Goal: Task Accomplishment & Management: Complete application form

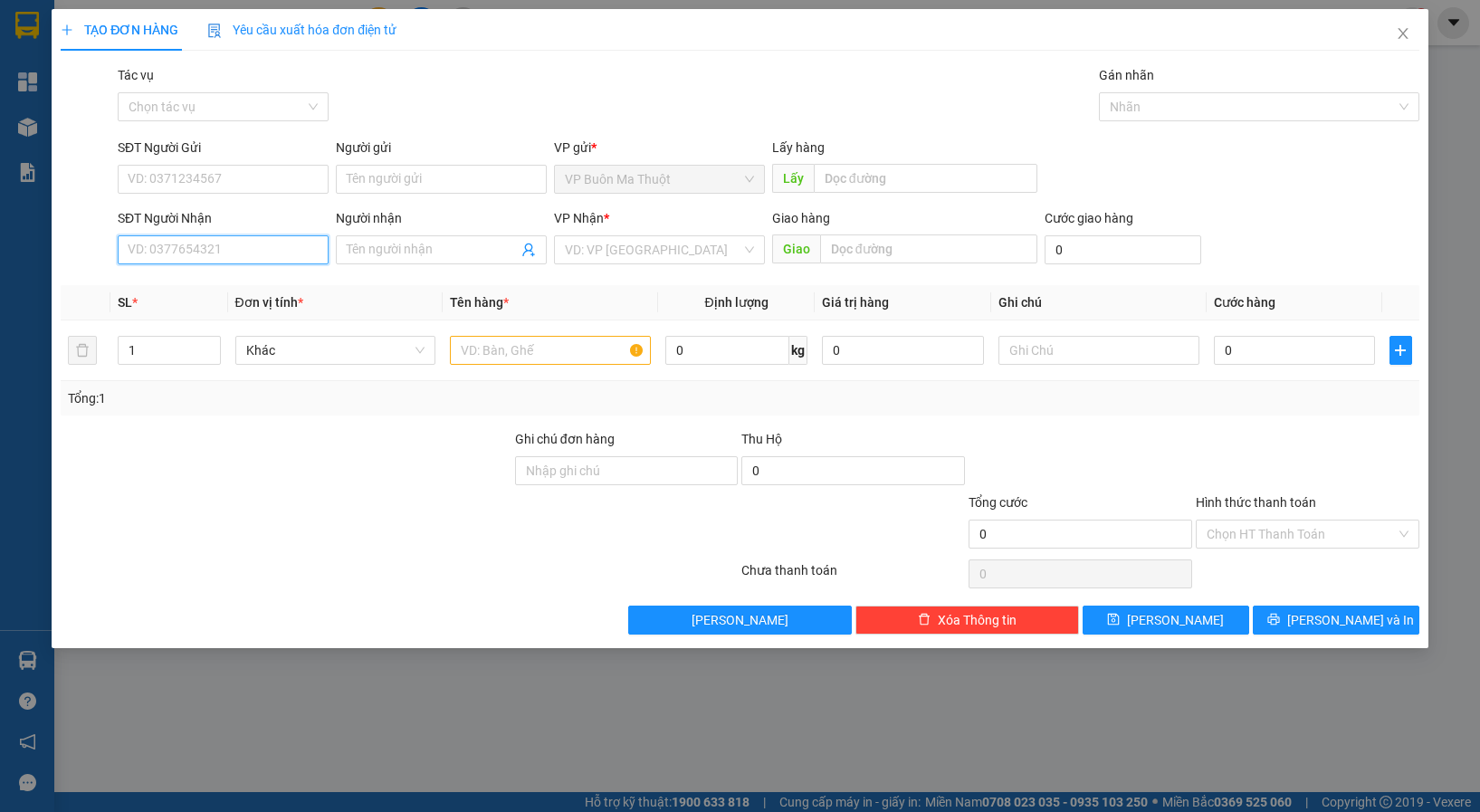
click at [181, 251] on input "SĐT Người Nhận" at bounding box center [223, 249] width 211 height 29
type input "0935817979"
click at [598, 253] on input "search" at bounding box center [652, 249] width 176 height 27
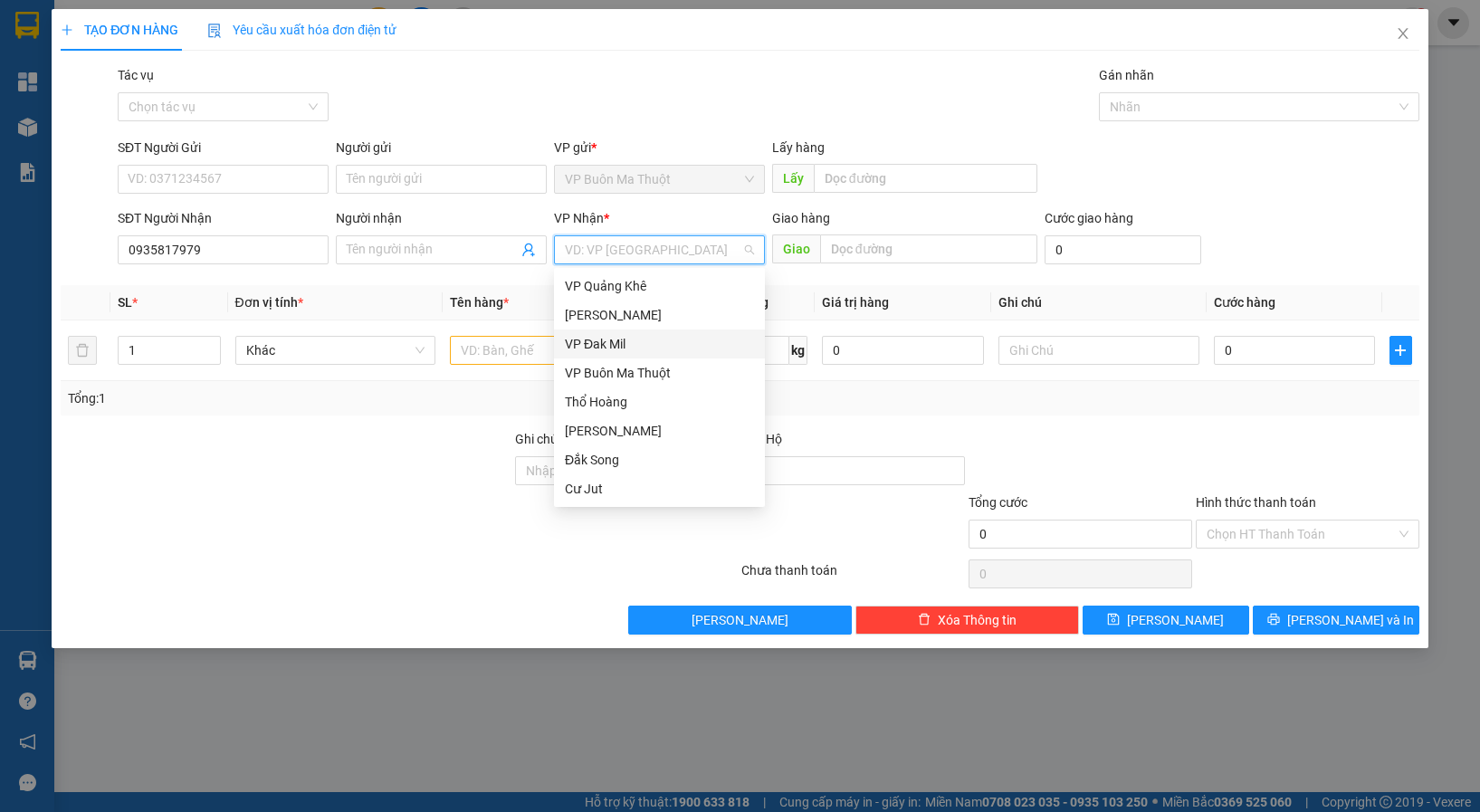
click at [594, 354] on div "VP Đak Mil" at bounding box center [660, 344] width 211 height 29
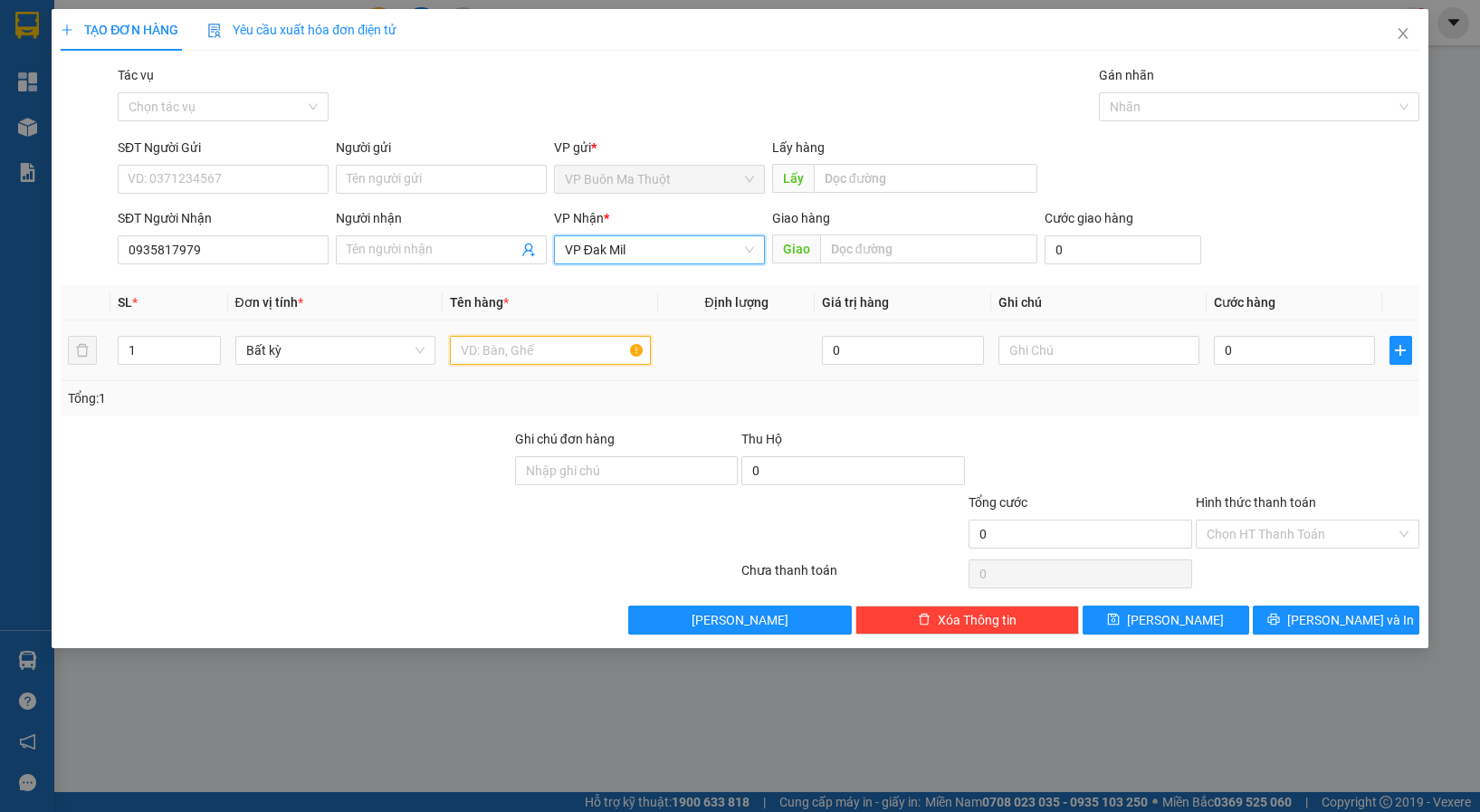
click at [541, 361] on input "text" at bounding box center [551, 350] width 201 height 29
type input "hs cr gtn"
click at [1245, 358] on input "0" at bounding box center [1294, 350] width 162 height 29
type input "6"
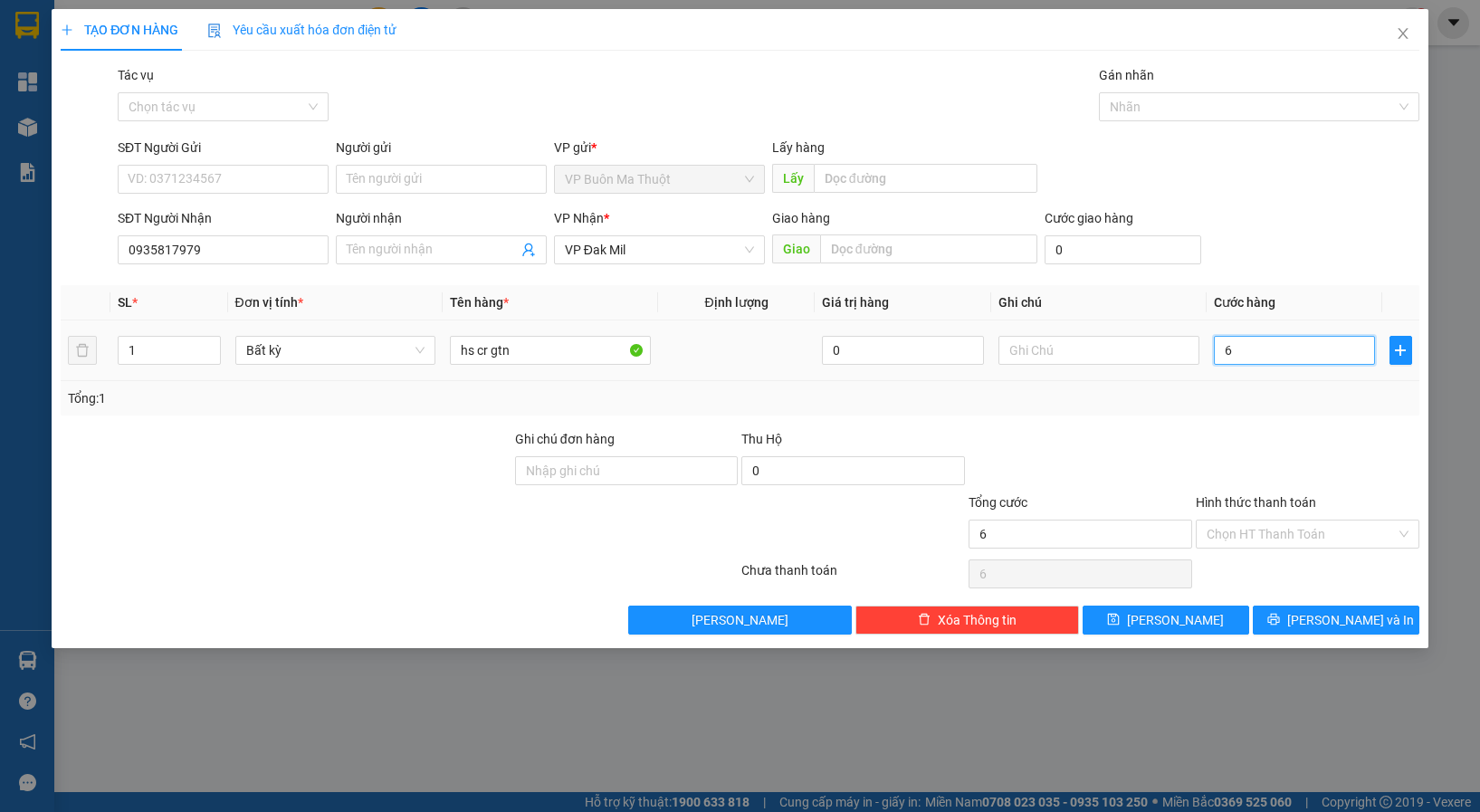
type input "6"
type input "60"
type input "600"
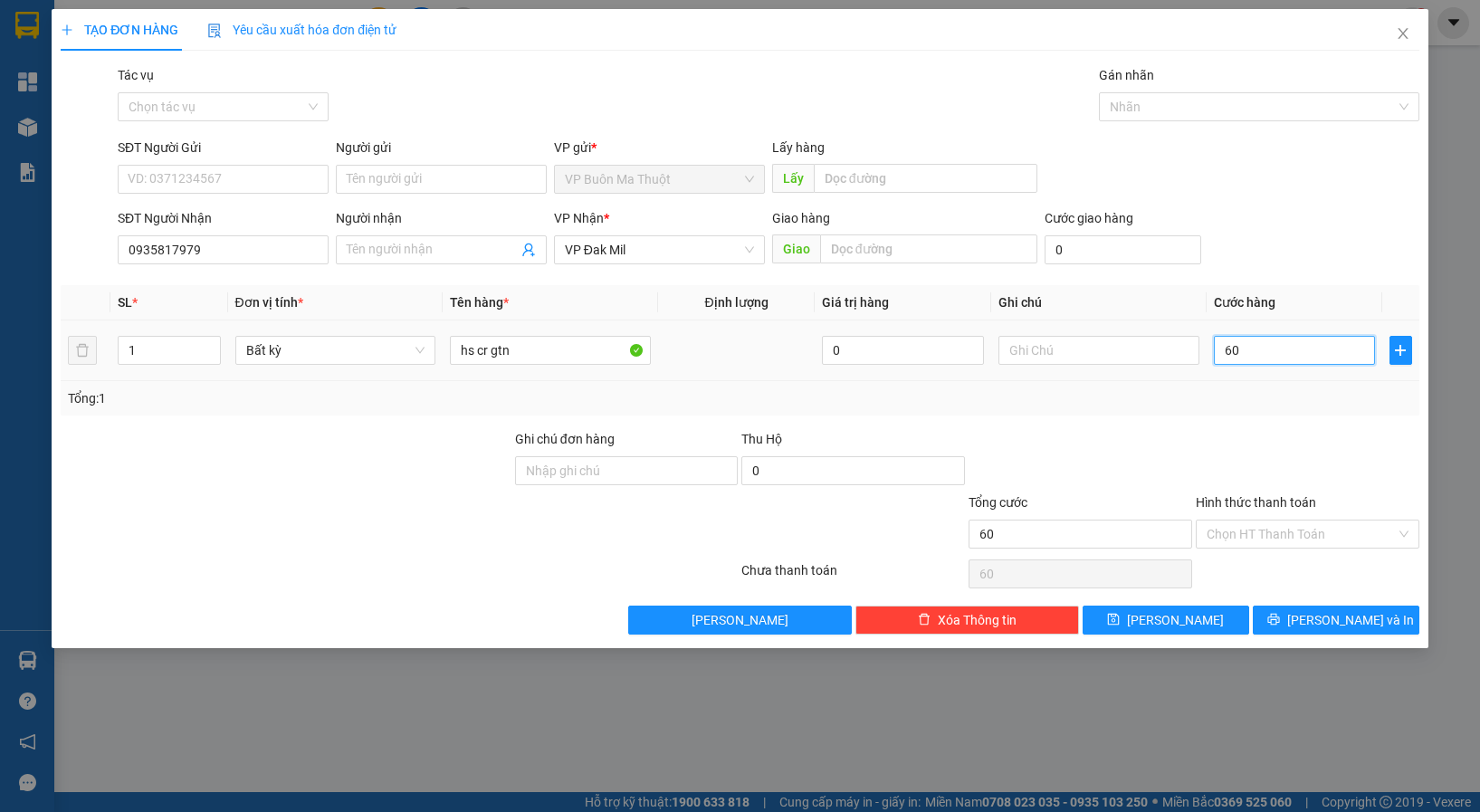
type input "600"
type input "6.000"
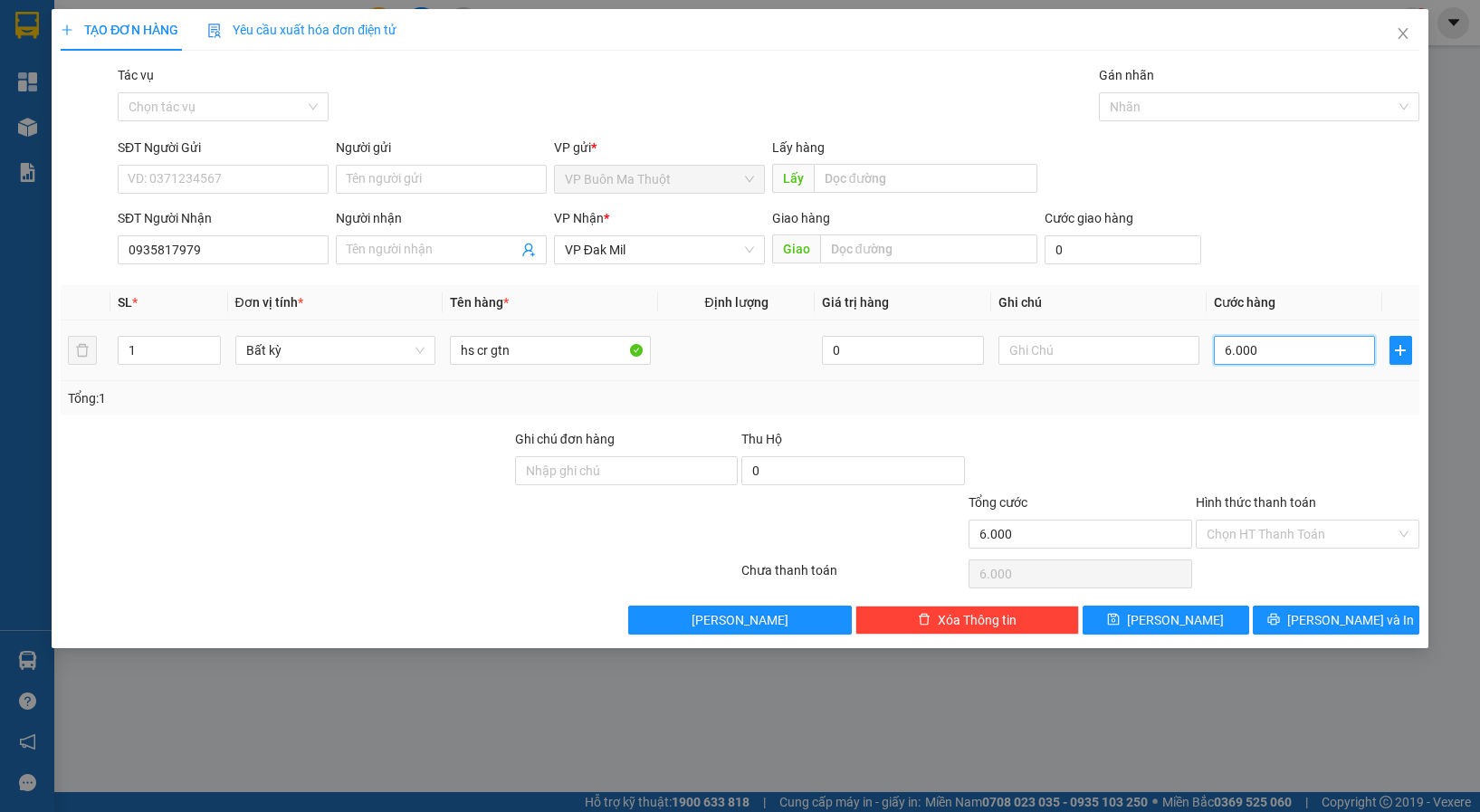
type input "60.000"
click at [1309, 512] on div "Hình thức thanh toán" at bounding box center [1307, 505] width 224 height 27
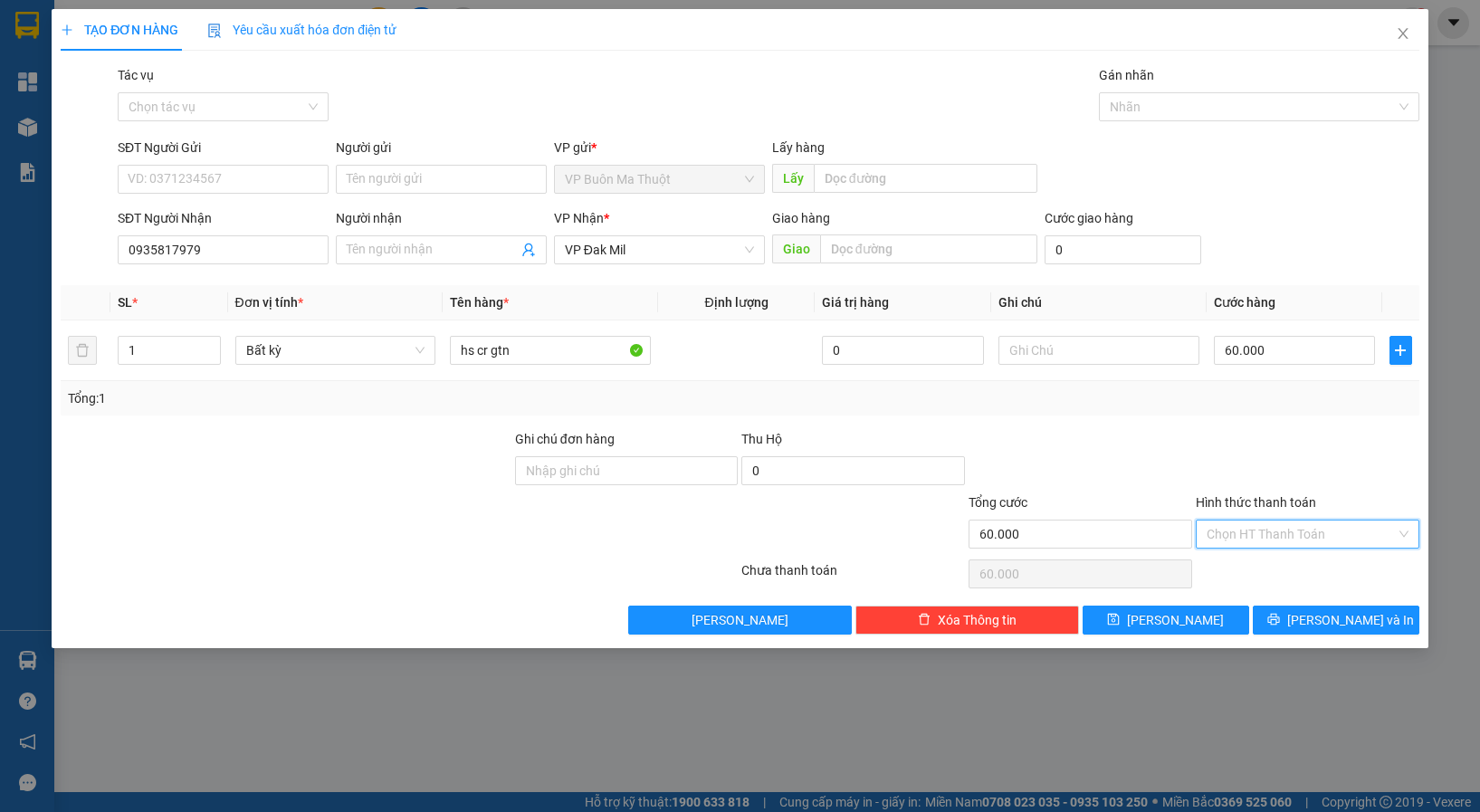
click at [1312, 533] on input "Hình thức thanh toán" at bounding box center [1301, 533] width 189 height 27
click at [1292, 574] on div "Tại văn phòng" at bounding box center [1307, 571] width 202 height 20
type input "0"
click at [1214, 609] on button "[PERSON_NAME]" at bounding box center [1166, 620] width 166 height 29
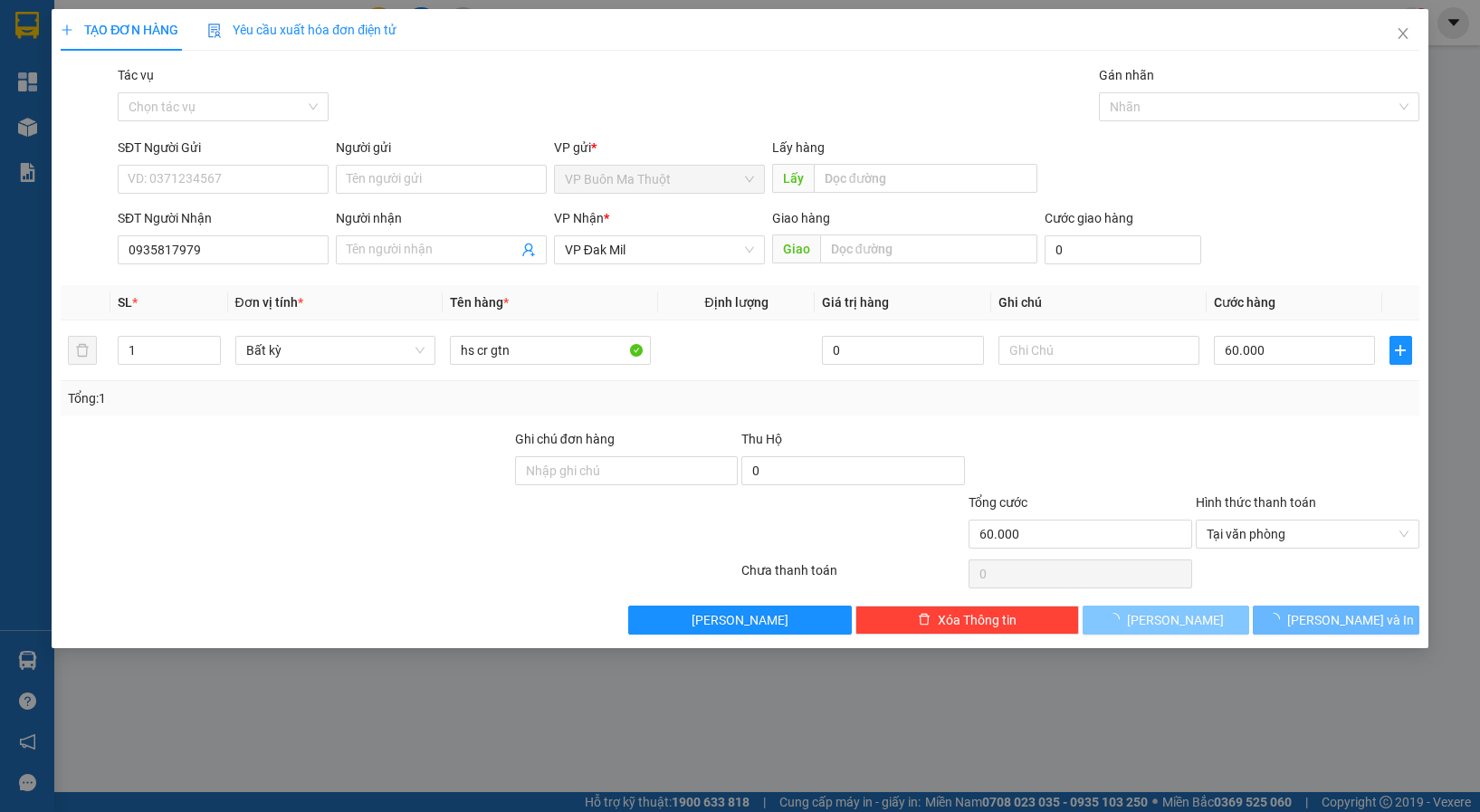
type input "0"
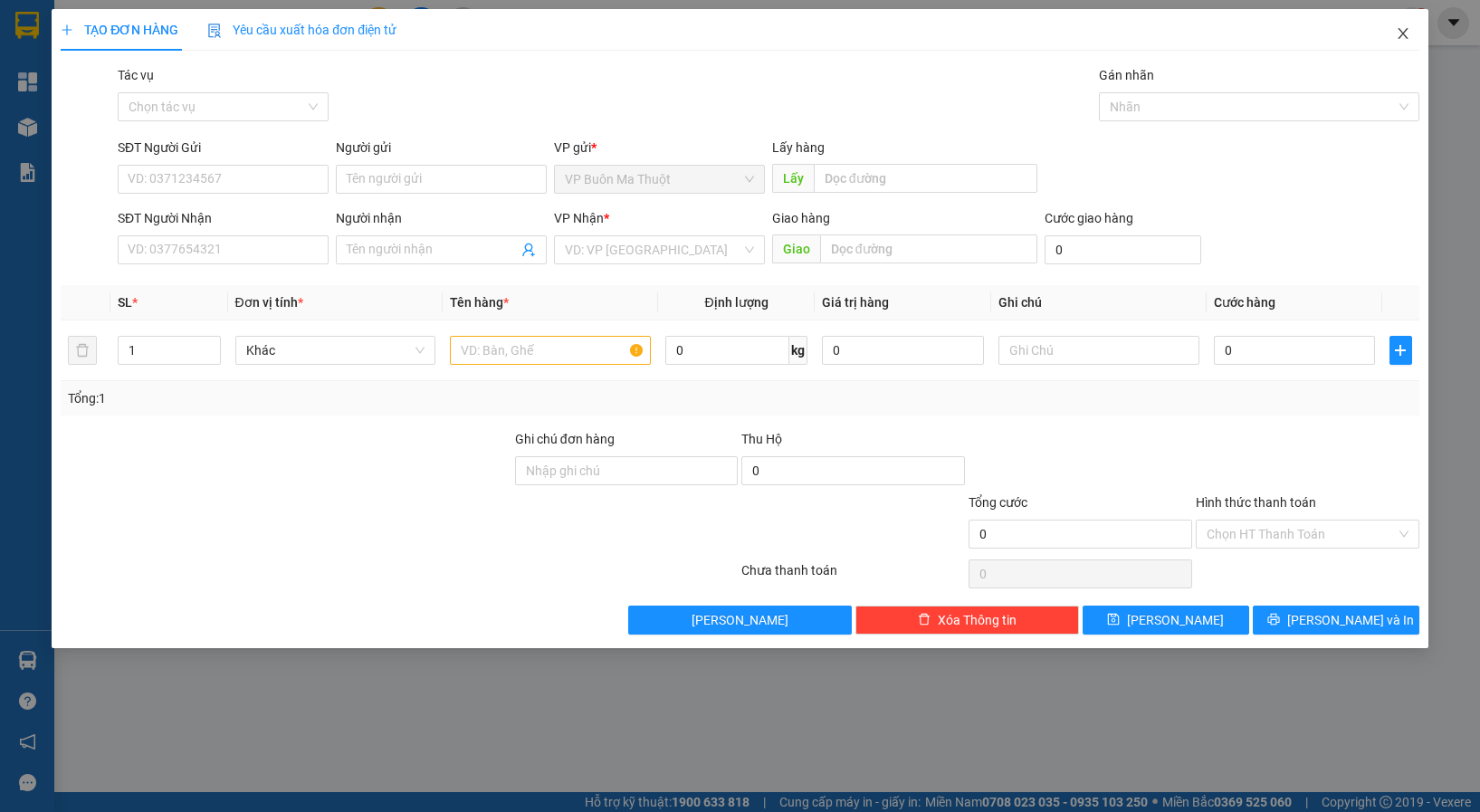
click at [1406, 32] on icon "close" at bounding box center [1403, 33] width 15 height 15
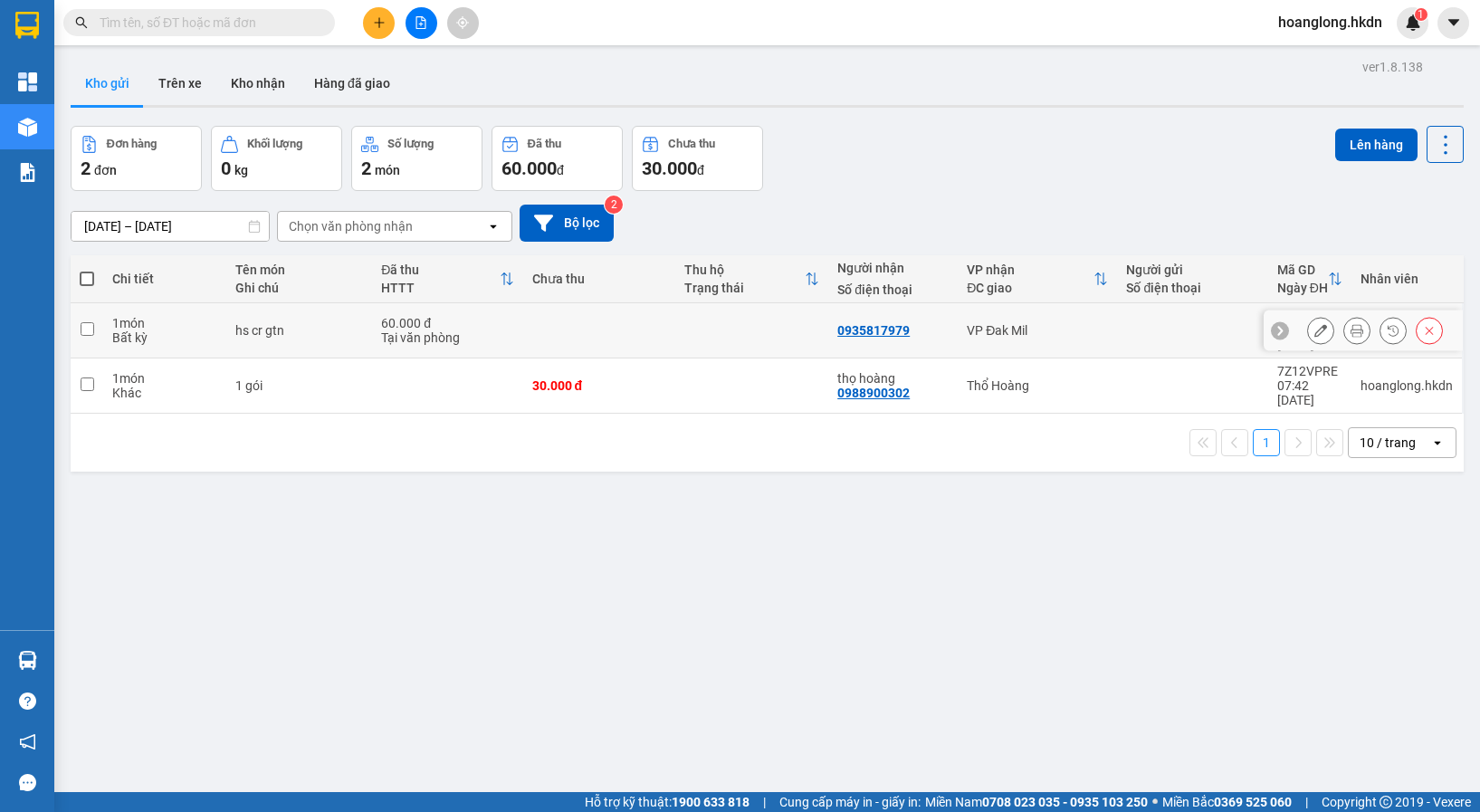
click at [678, 319] on td at bounding box center [752, 331] width 153 height 55
checkbox input "true"
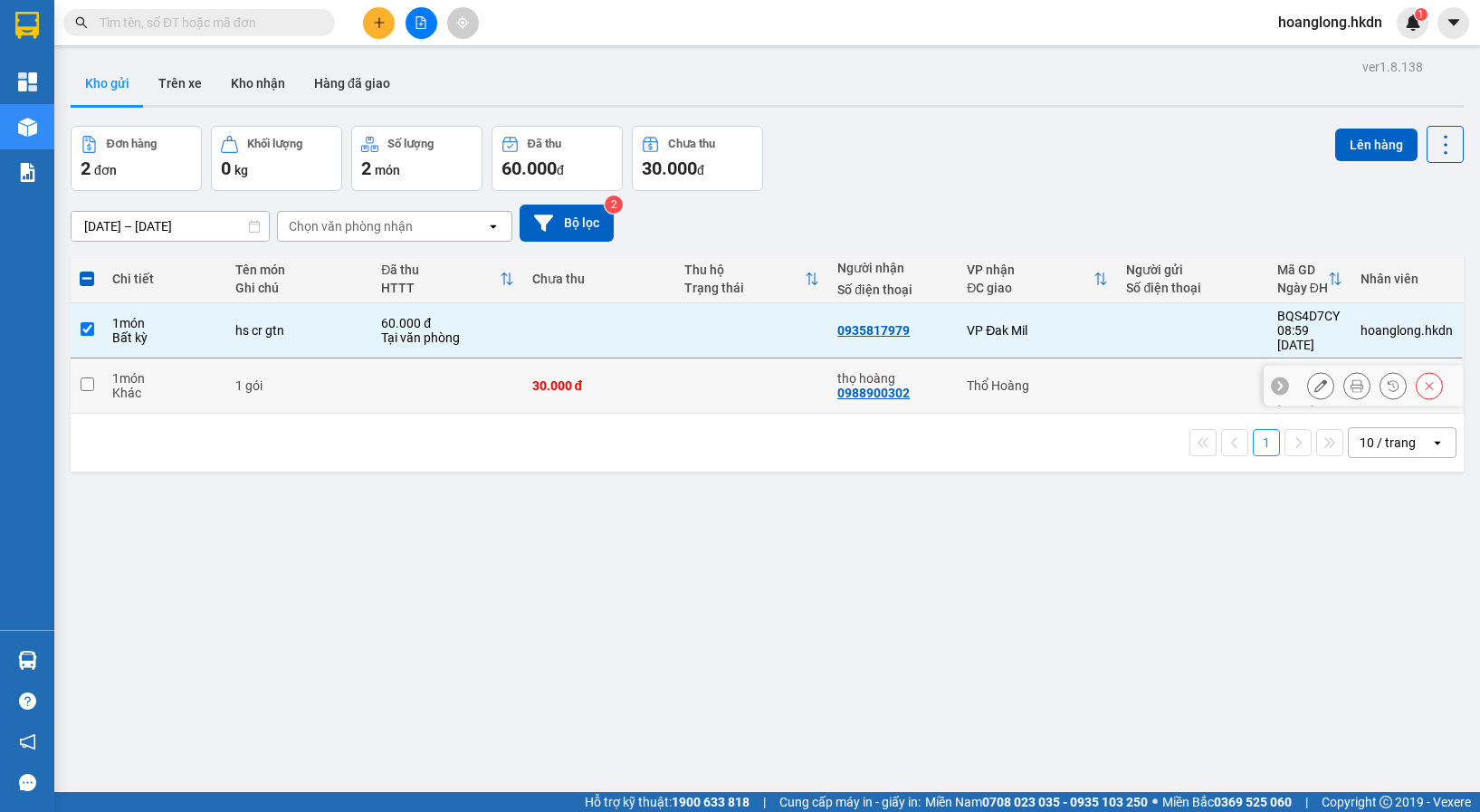
click at [675, 370] on td at bounding box center [752, 386] width 153 height 55
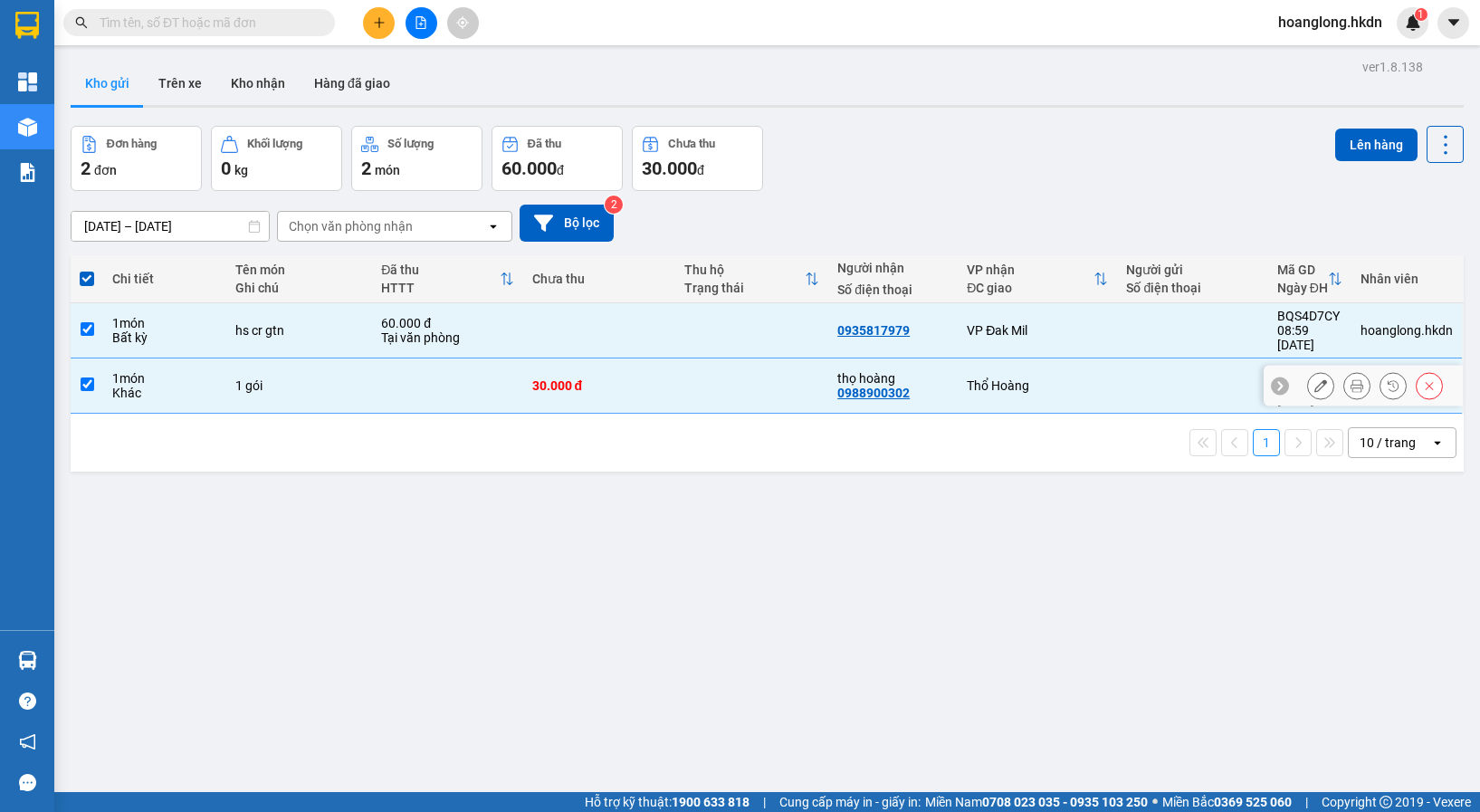
click at [675, 370] on td at bounding box center [752, 386] width 153 height 55
checkbox input "false"
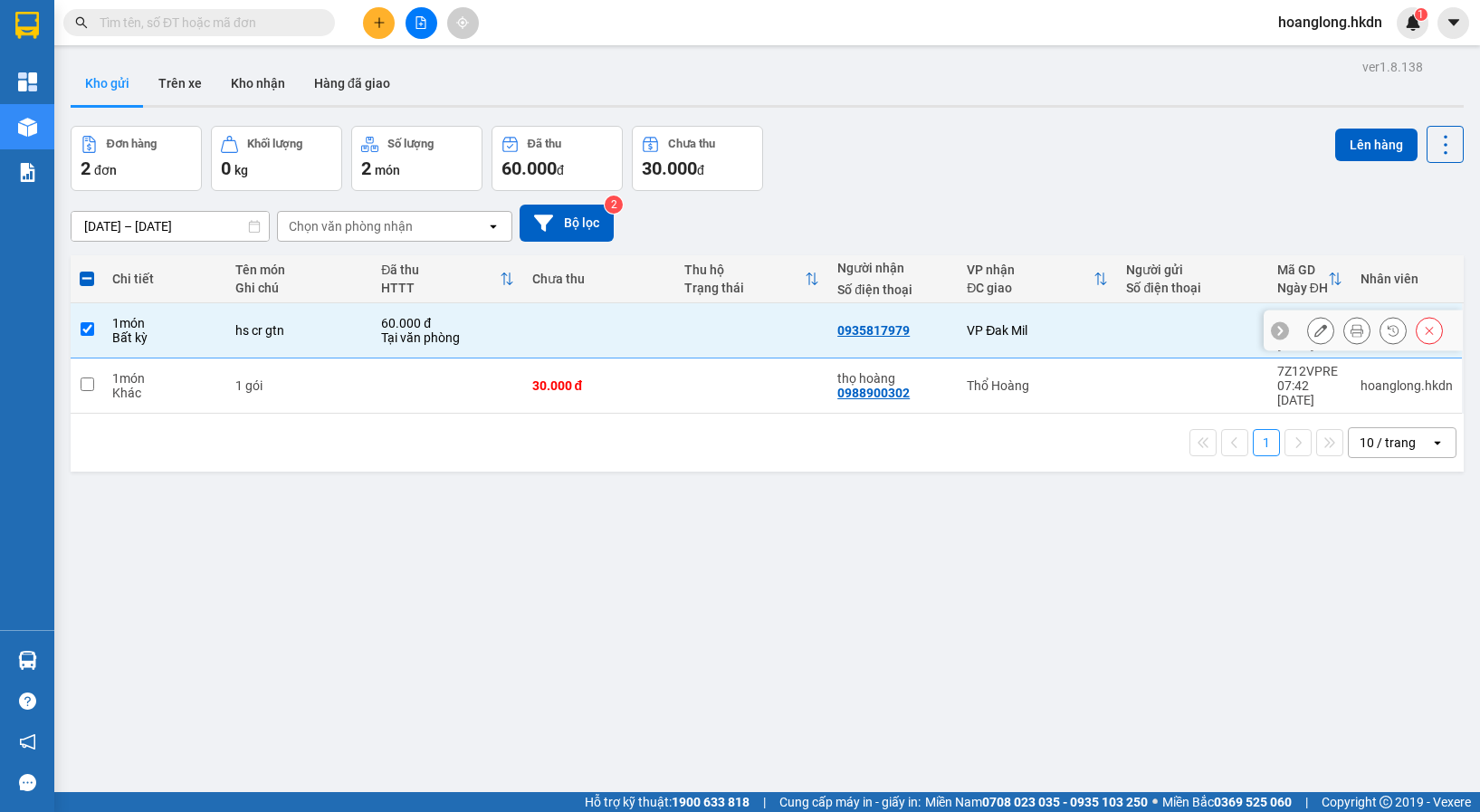
click at [661, 331] on td at bounding box center [600, 331] width 153 height 55
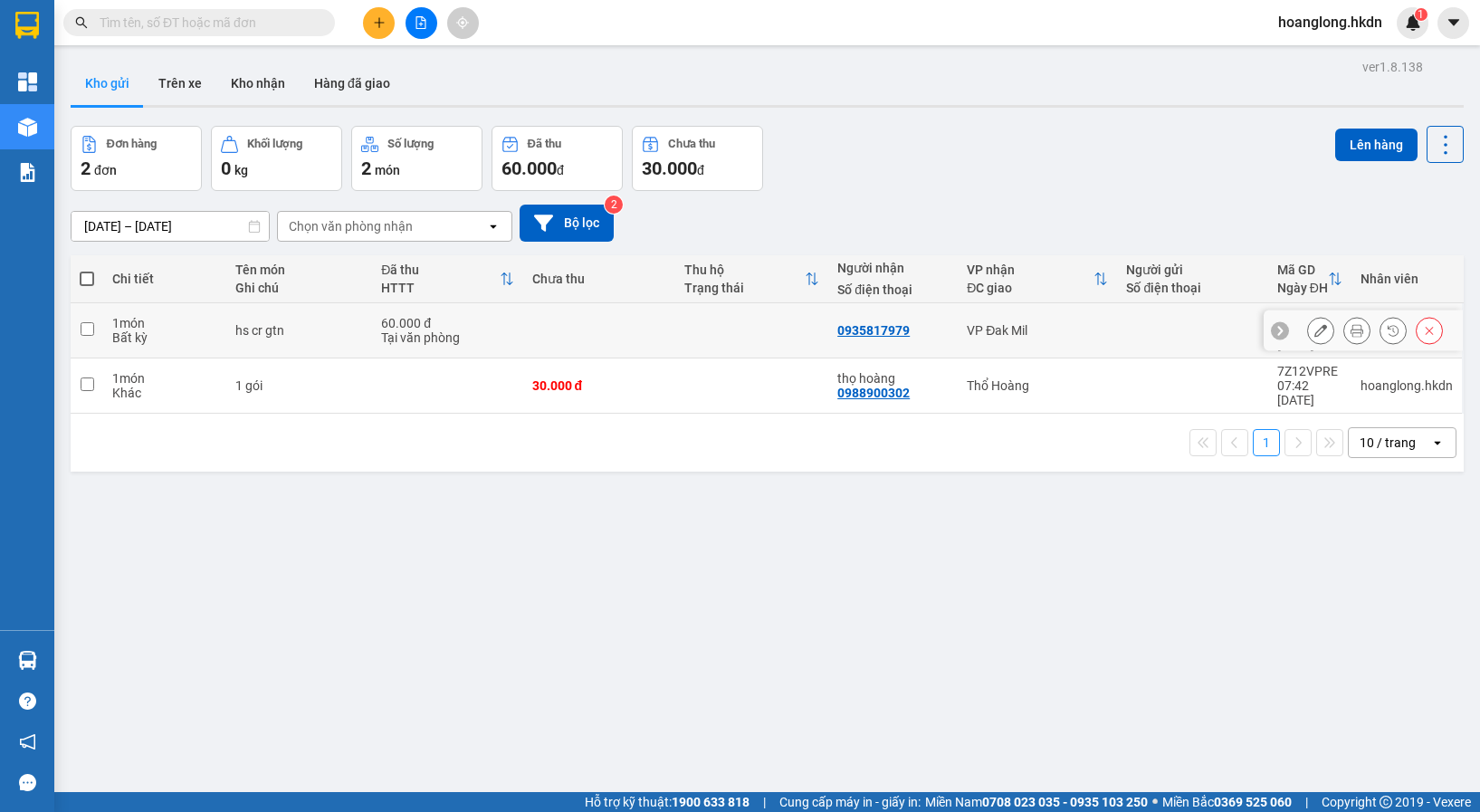
click at [495, 316] on div "60.000 đ" at bounding box center [447, 323] width 132 height 15
checkbox input "true"
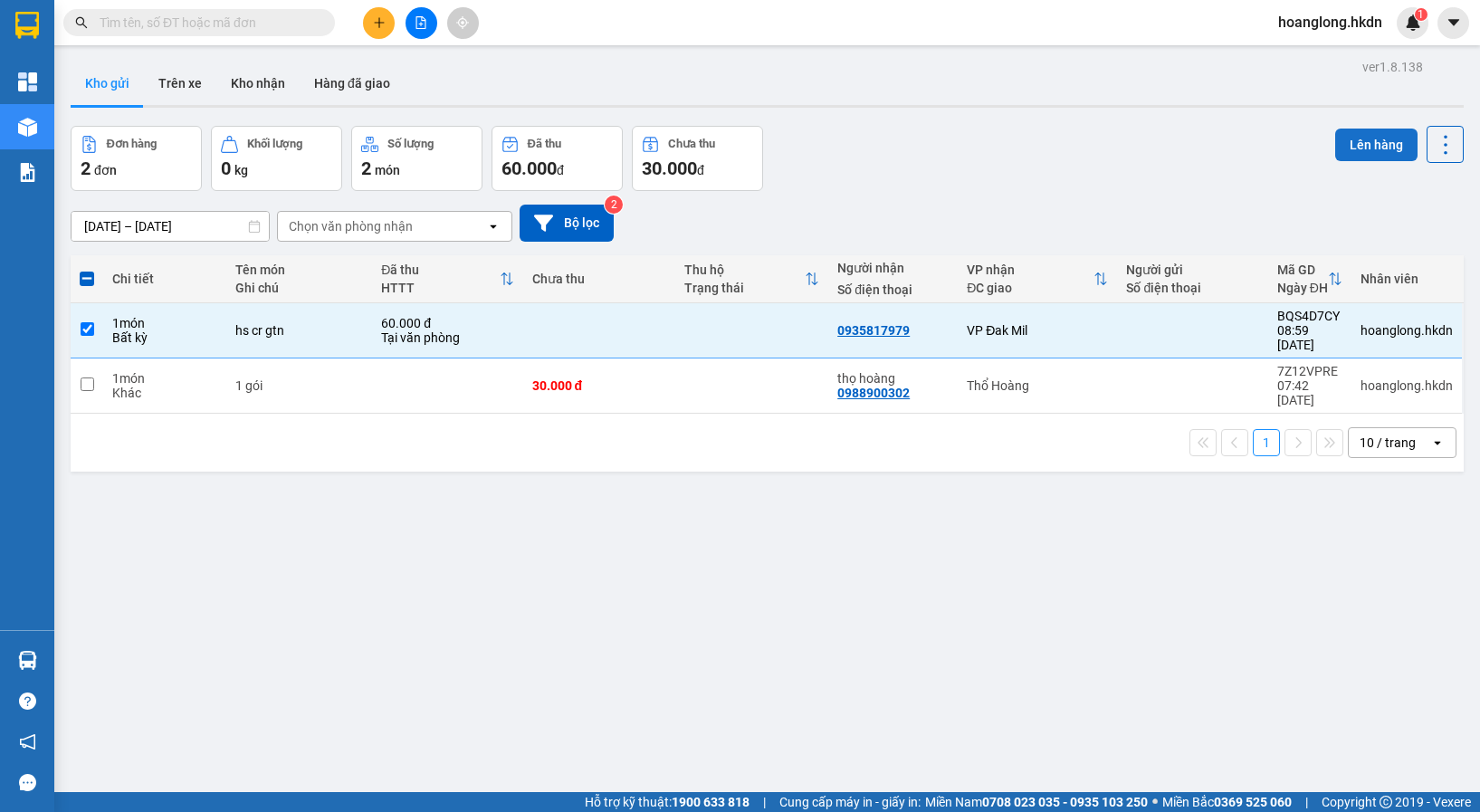
click at [1354, 140] on button "Lên hàng" at bounding box center [1376, 144] width 82 height 32
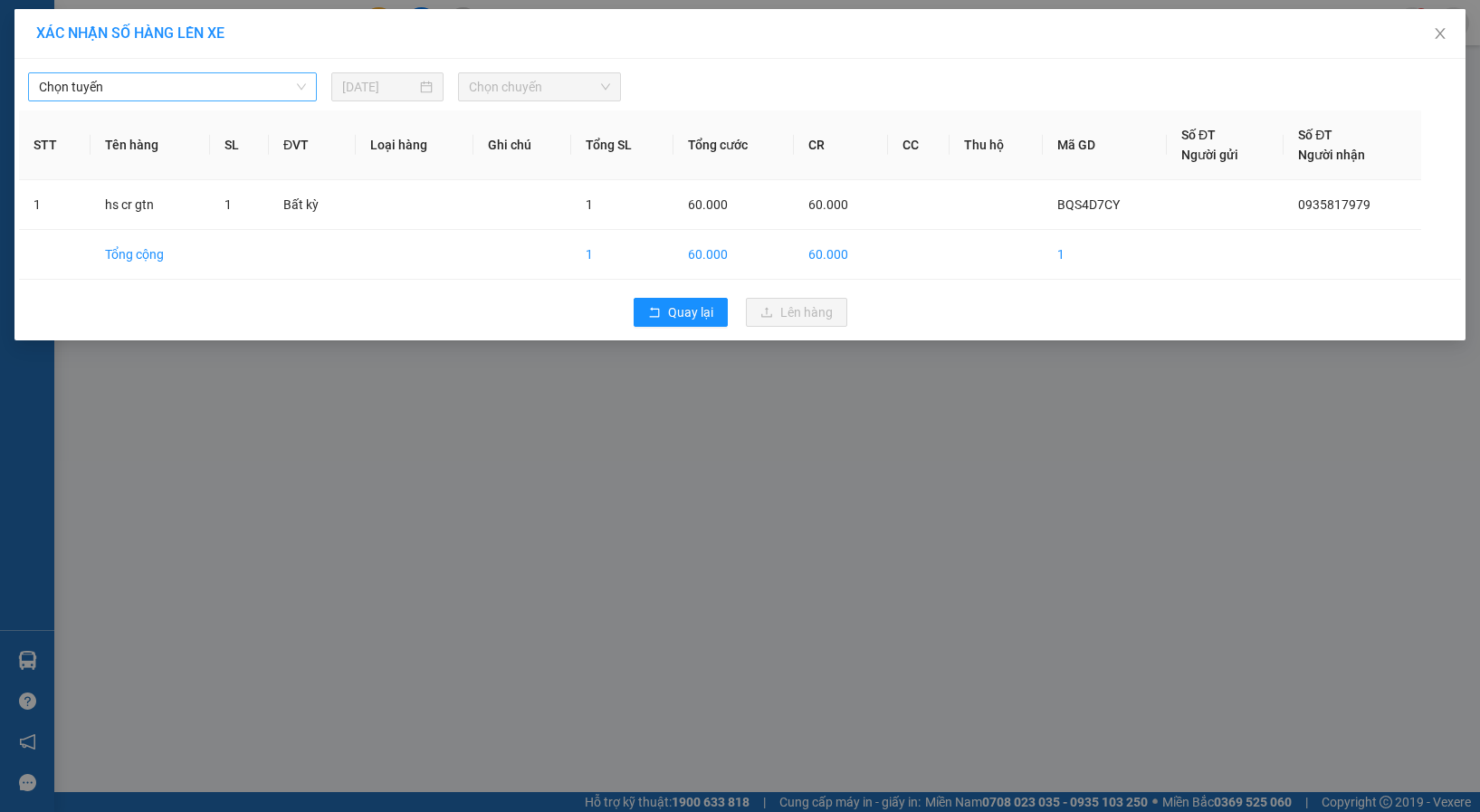
click at [193, 93] on span "Chọn tuyến" at bounding box center [172, 86] width 267 height 27
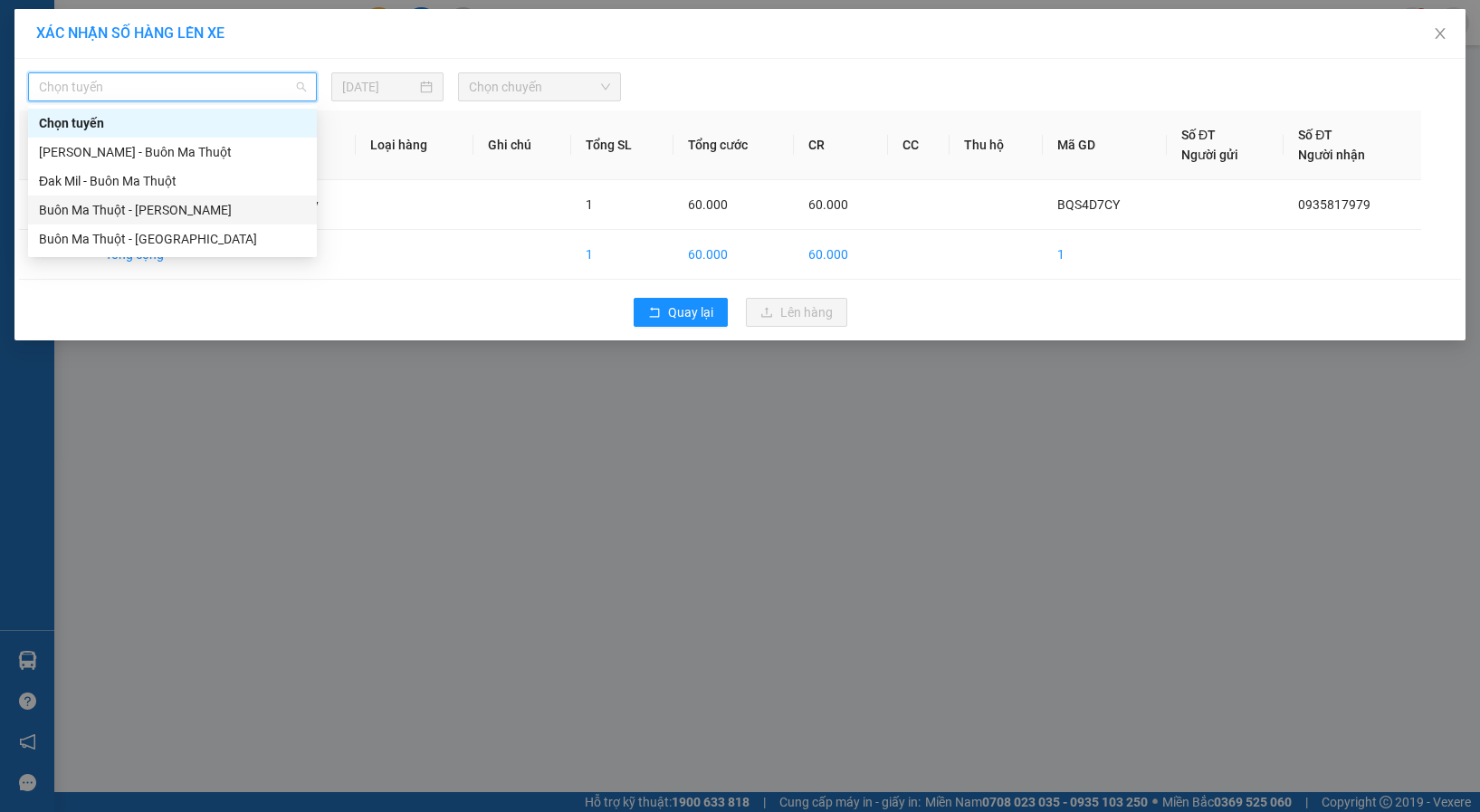
click at [187, 206] on div "Buôn Ma Thuột - [PERSON_NAME]" at bounding box center [172, 211] width 267 height 20
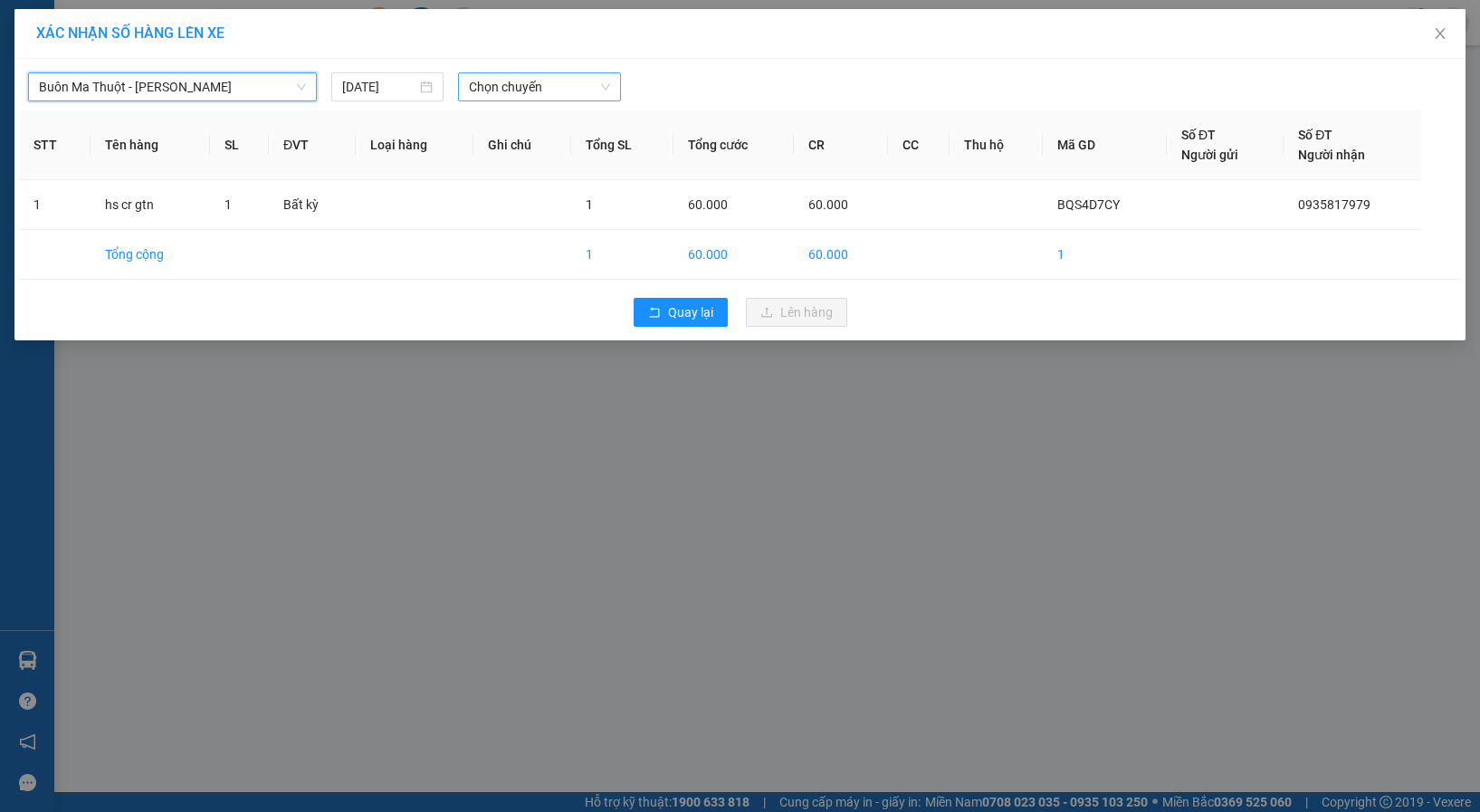
click at [467, 93] on div "Chọn chuyến" at bounding box center [540, 86] width 163 height 29
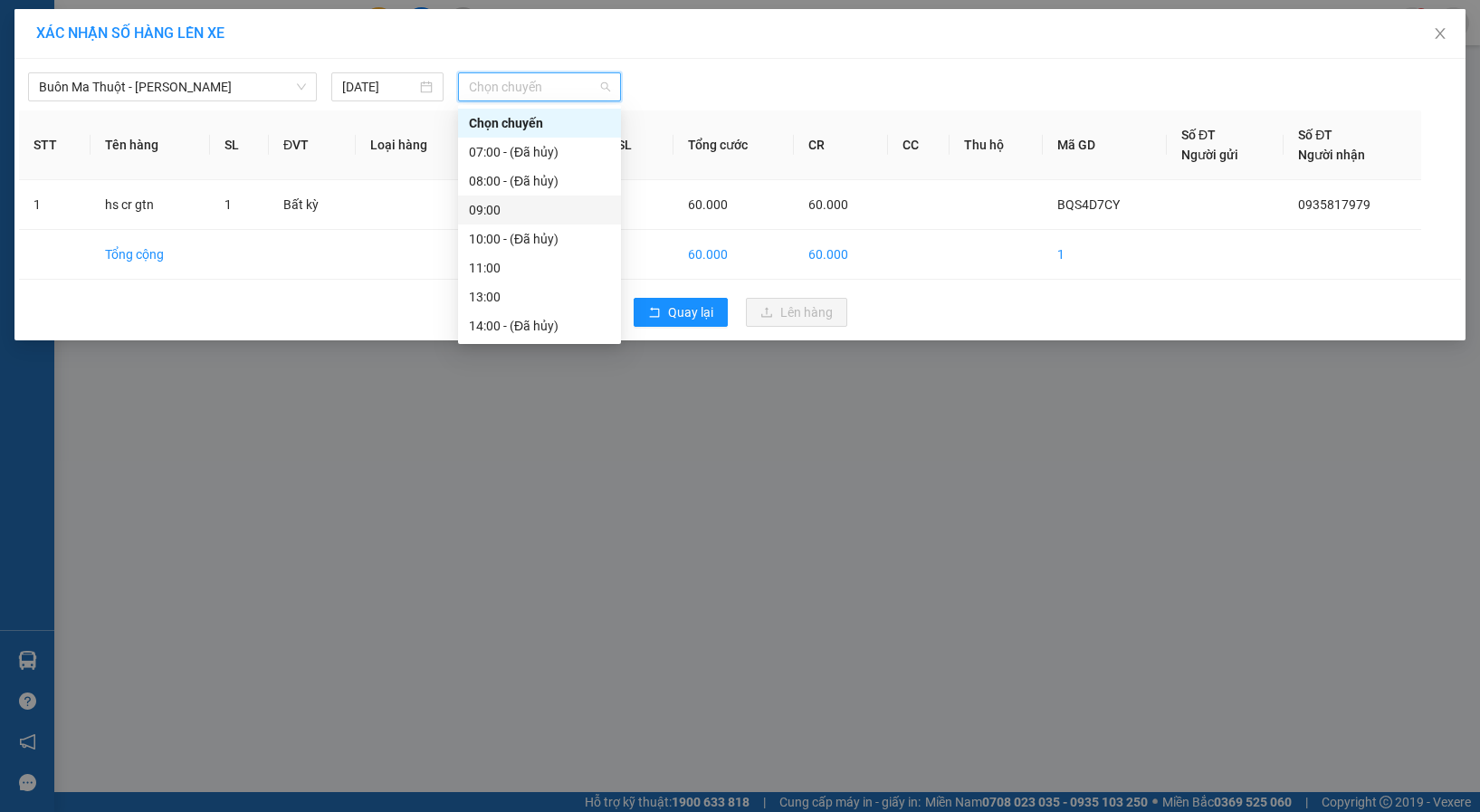
click at [491, 211] on div "09:00" at bounding box center [540, 211] width 141 height 20
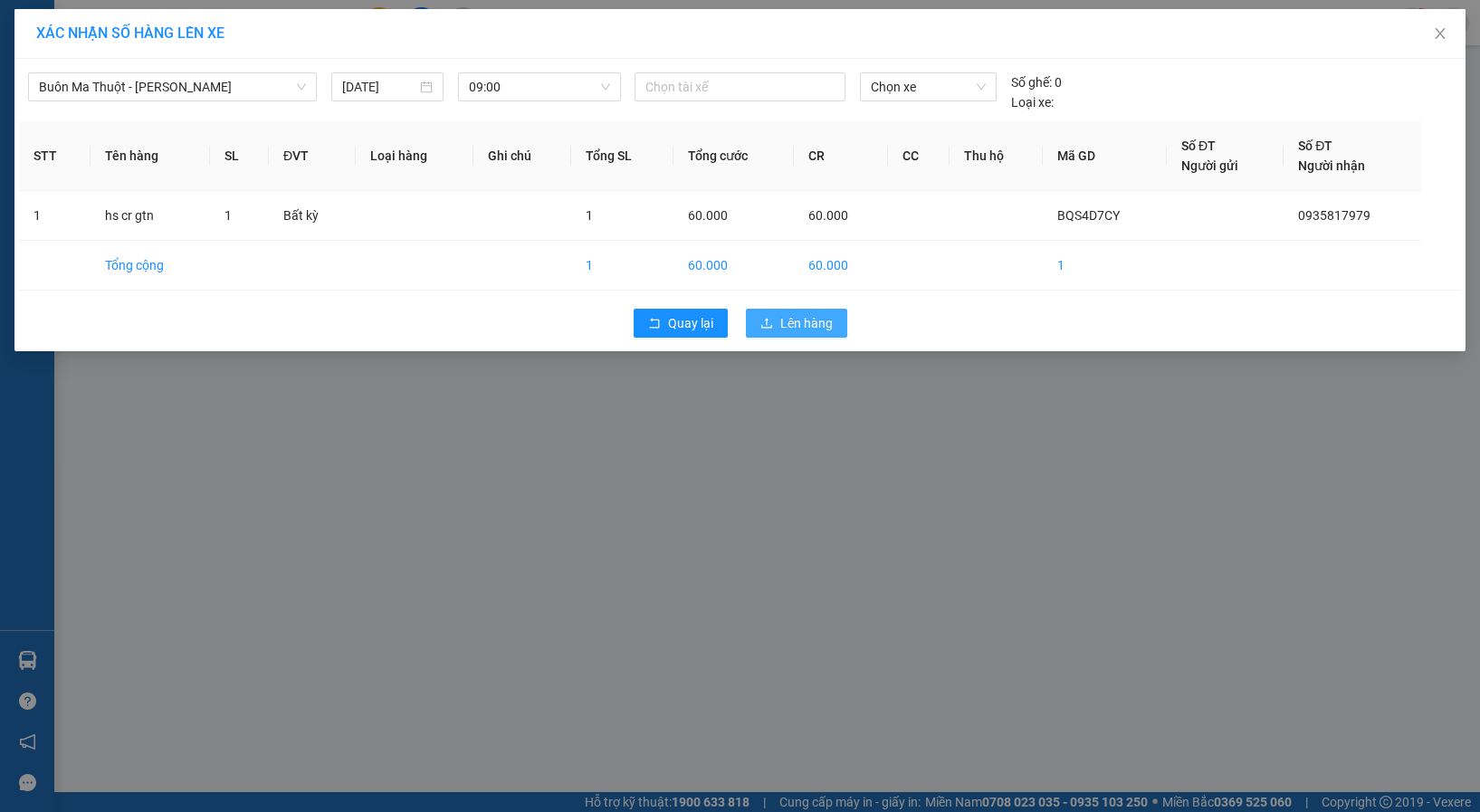
click at [819, 324] on span "Lên hàng" at bounding box center [807, 323] width 53 height 20
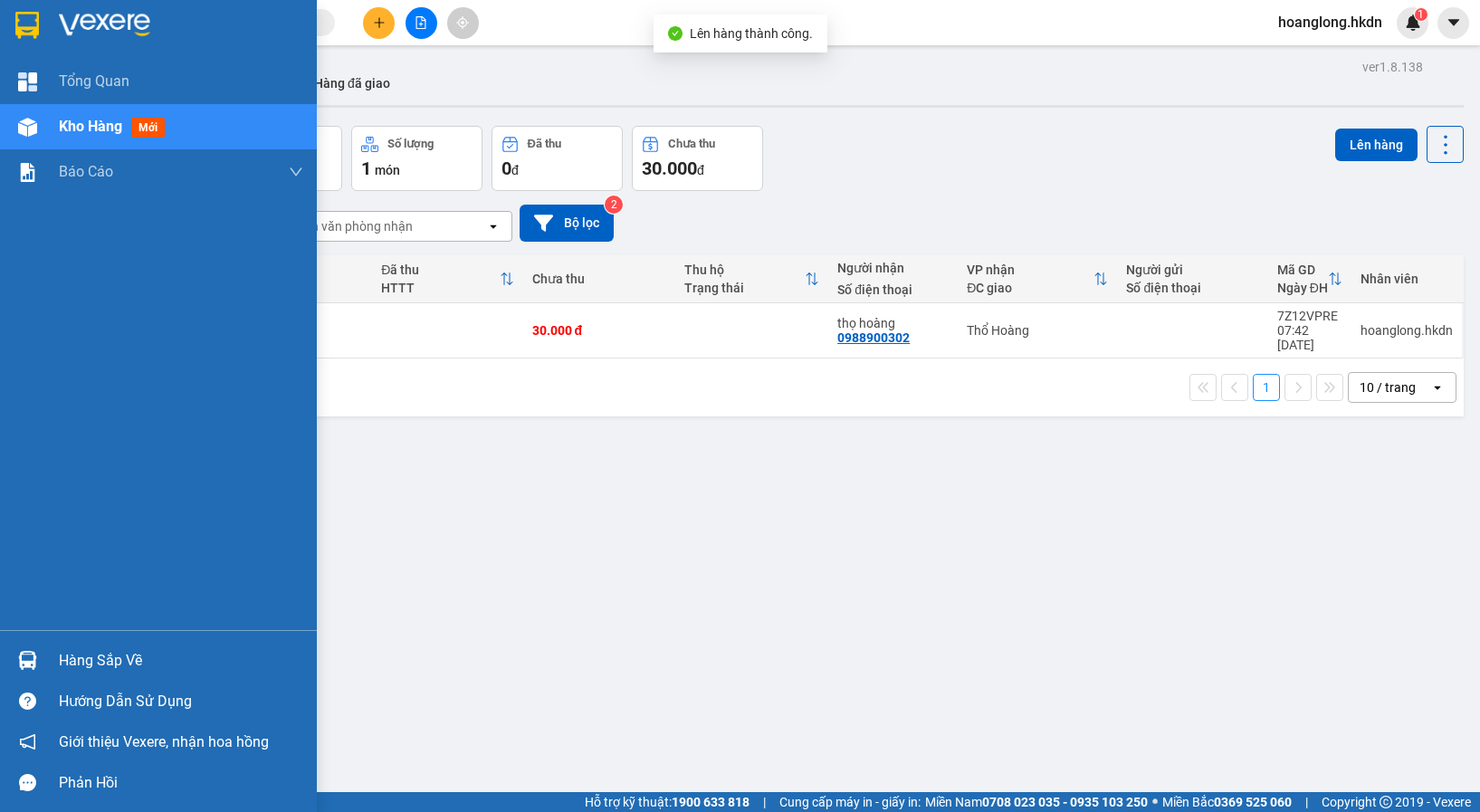
click at [28, 23] on img at bounding box center [27, 25] width 23 height 27
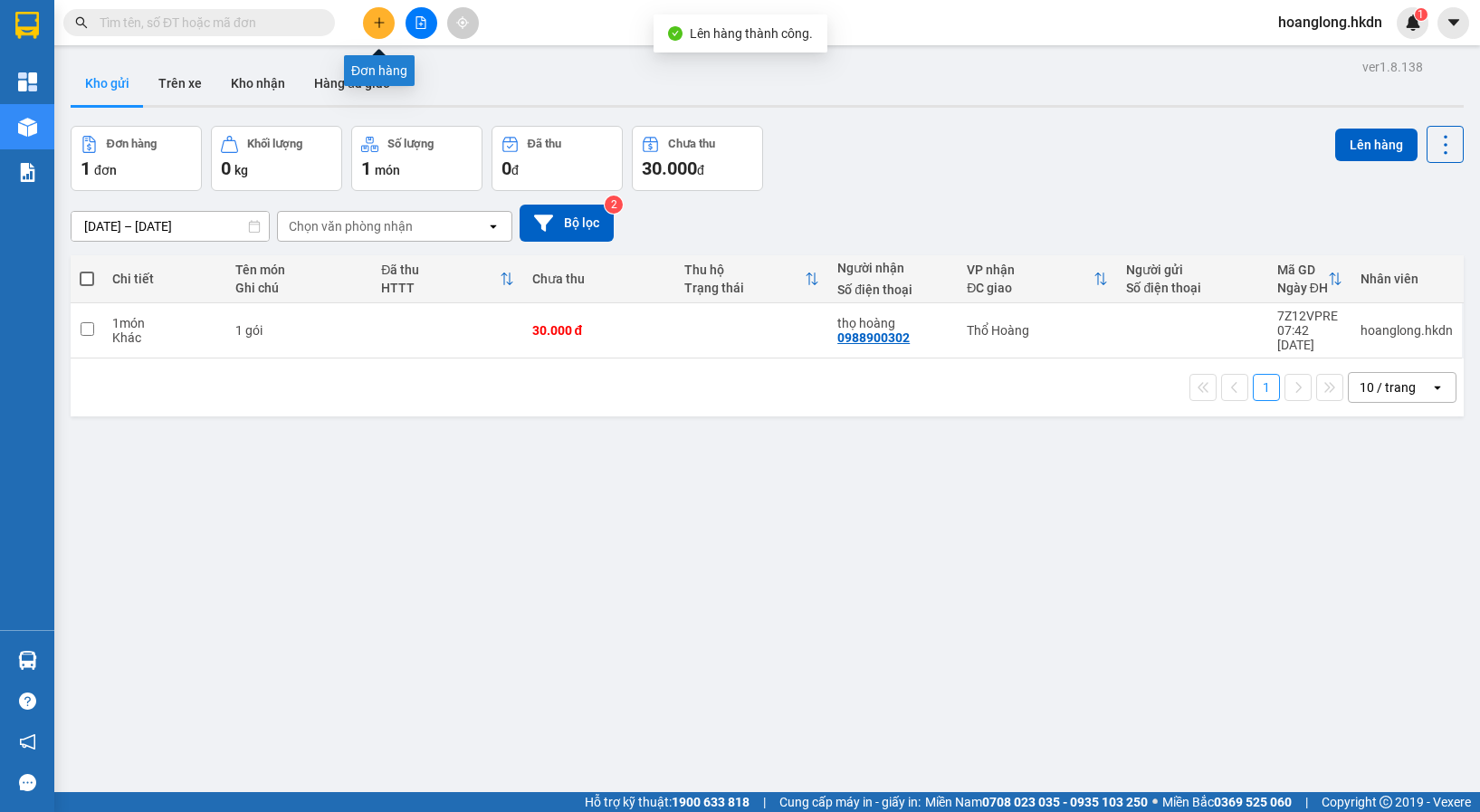
click at [407, 24] on button at bounding box center [421, 23] width 31 height 31
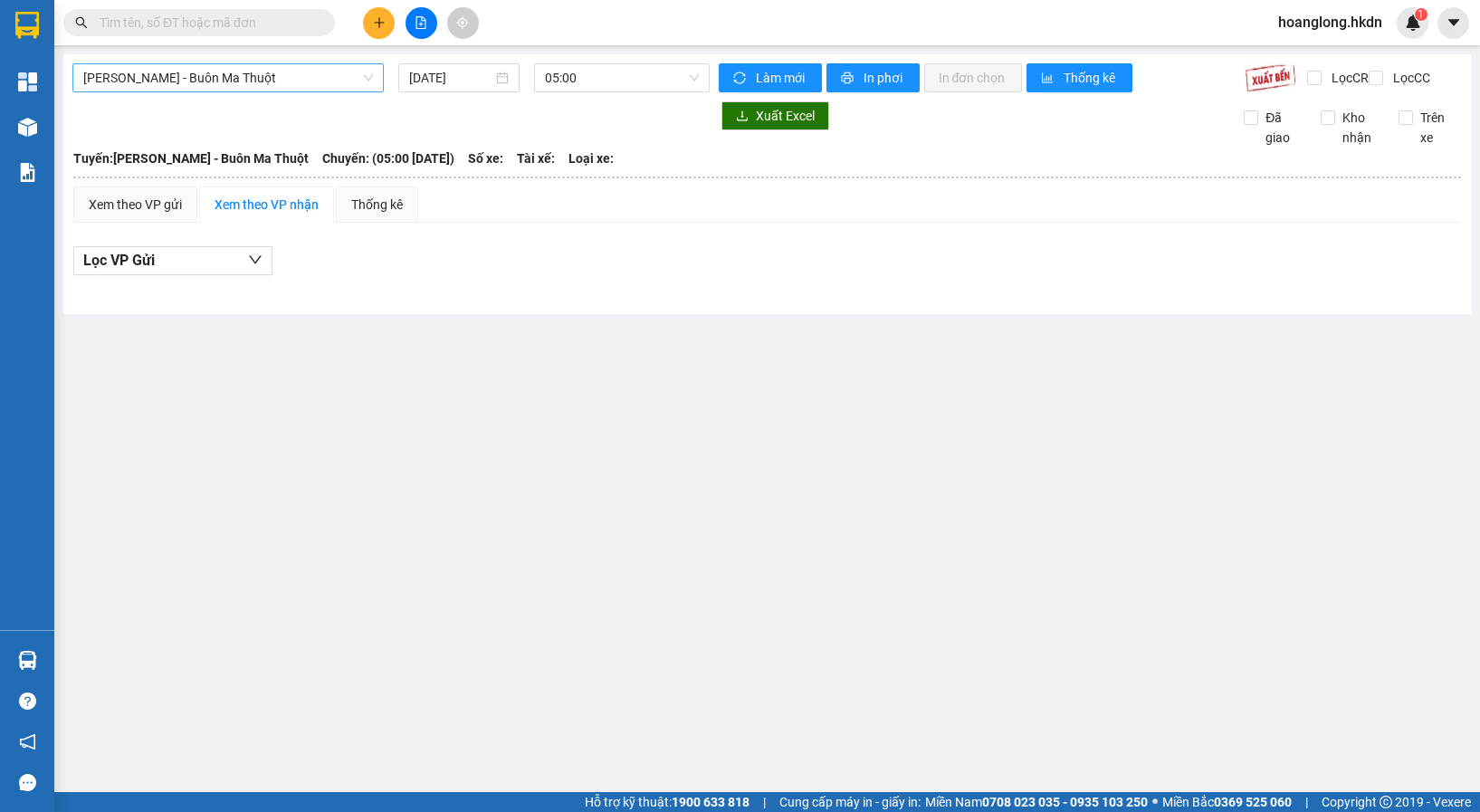
click at [206, 86] on span "[PERSON_NAME] - Buôn Ma Thuột" at bounding box center [228, 78] width 290 height 27
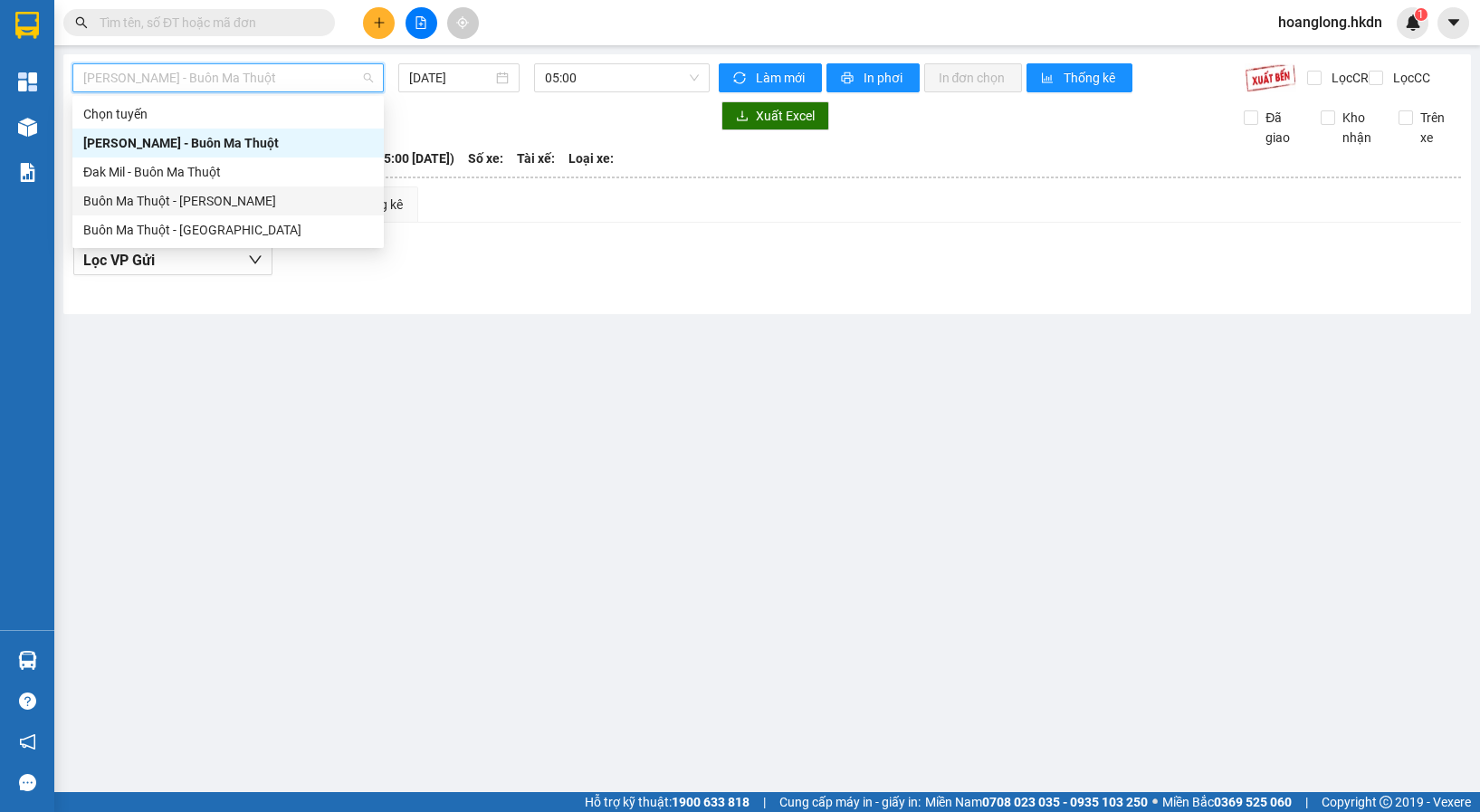
click at [224, 201] on div "Buôn Ma Thuột - [PERSON_NAME]" at bounding box center [228, 201] width 290 height 20
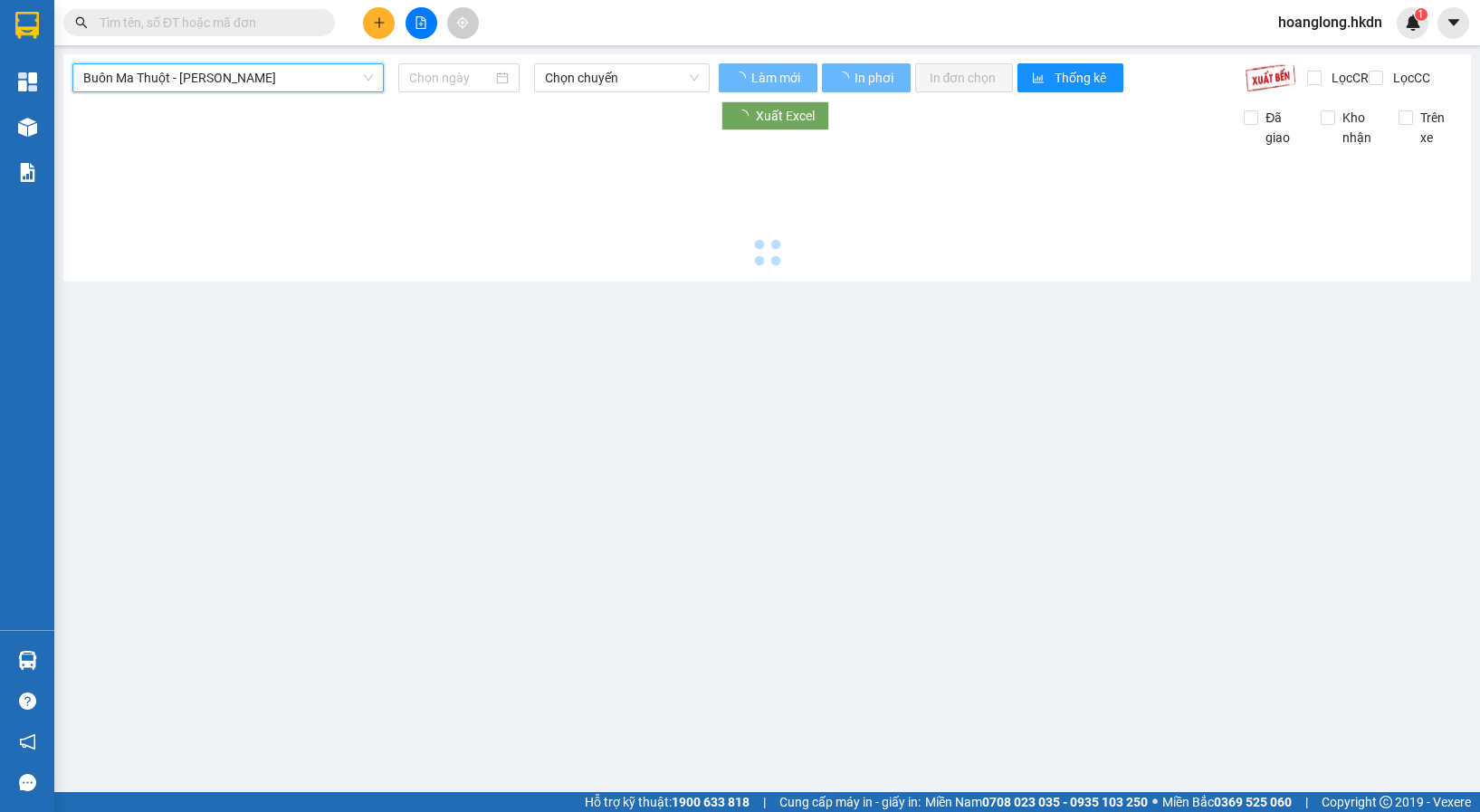
type input "[DATE]"
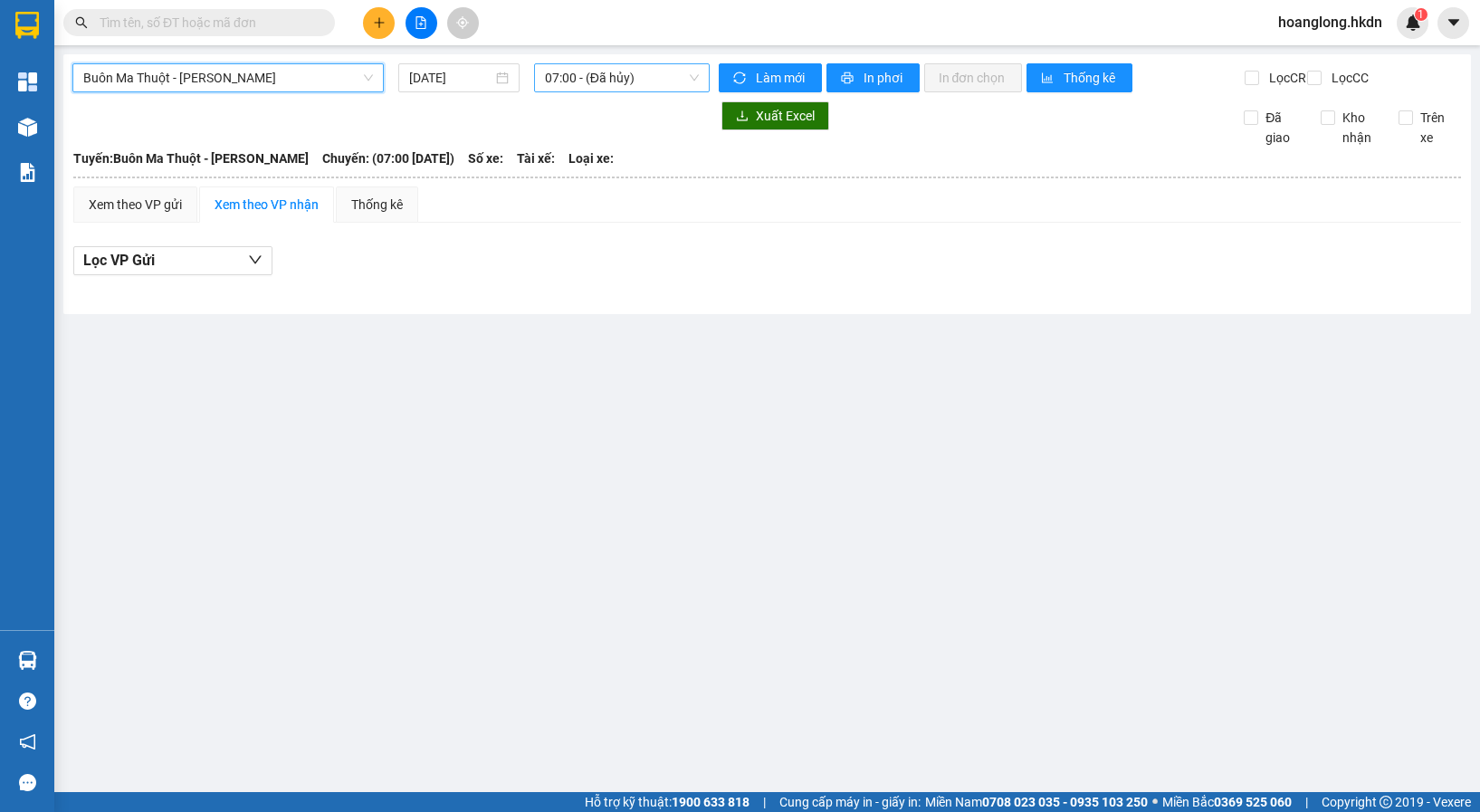
click at [637, 81] on span "07:00 - (Đã hủy)" at bounding box center [622, 78] width 154 height 27
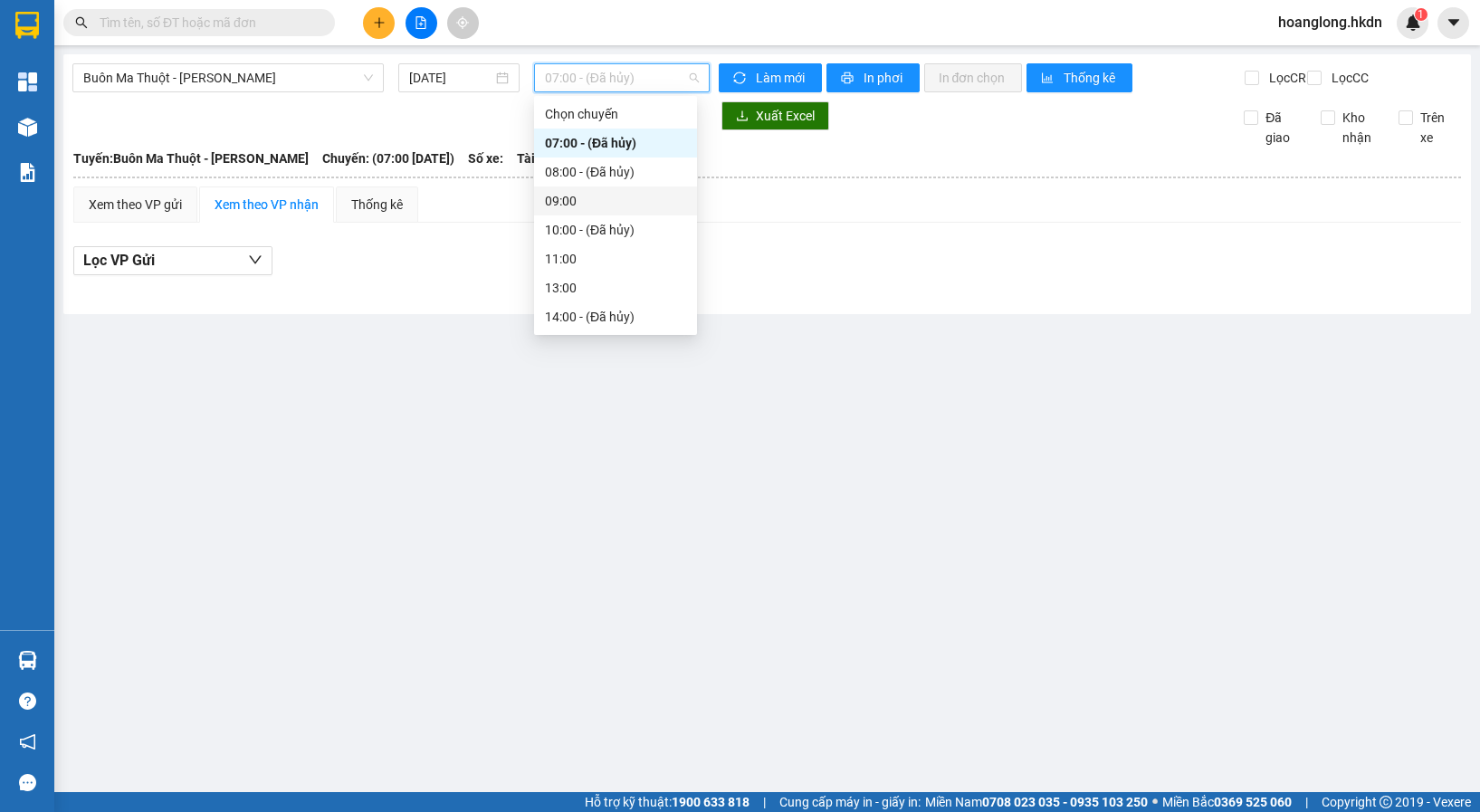
click at [590, 201] on div "09:00" at bounding box center [615, 201] width 141 height 20
